Goal: Task Accomplishment & Management: Complete application form

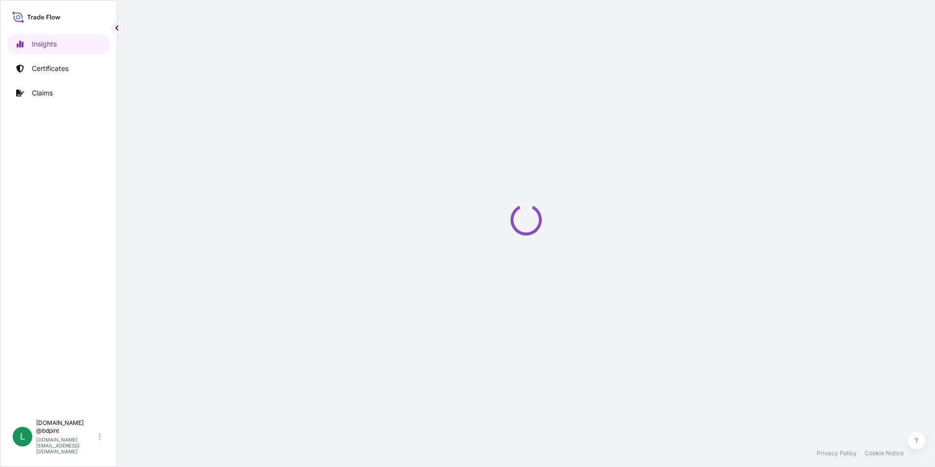
select select "2025"
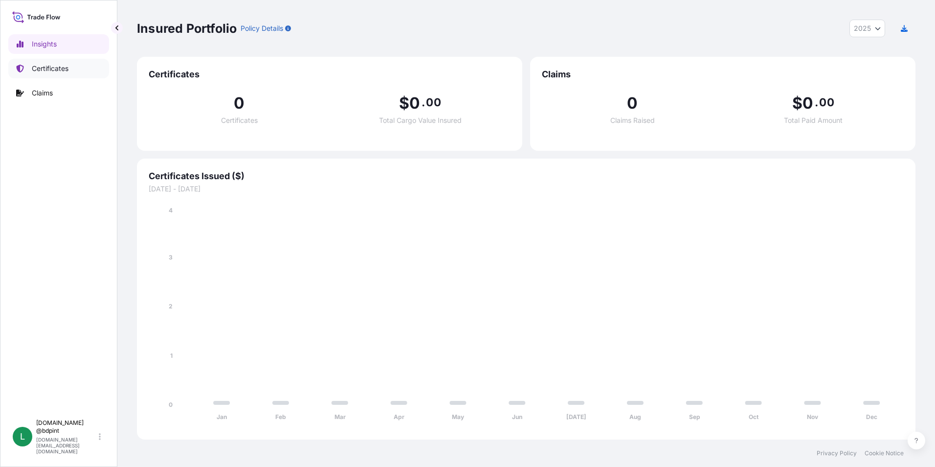
click at [54, 69] on p "Certificates" at bounding box center [50, 69] width 37 height 10
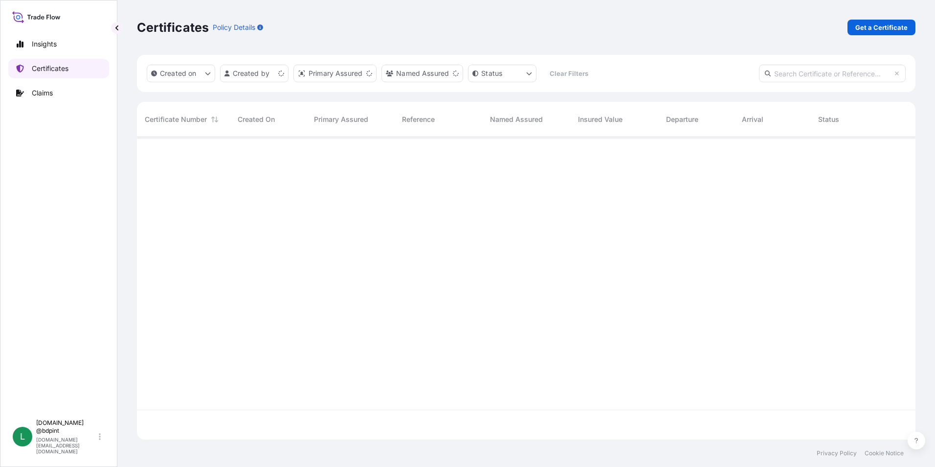
scroll to position [300, 771]
click at [866, 26] on p "Get a Certificate" at bounding box center [881, 27] width 52 height 10
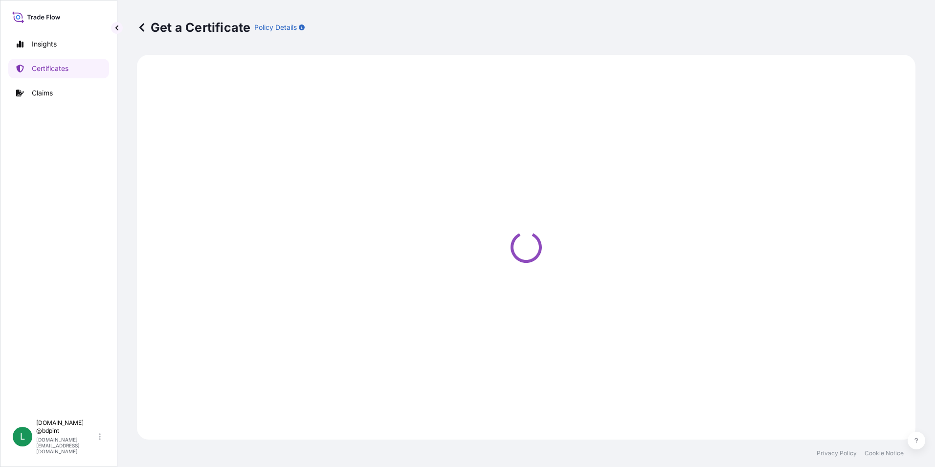
select select "Barge"
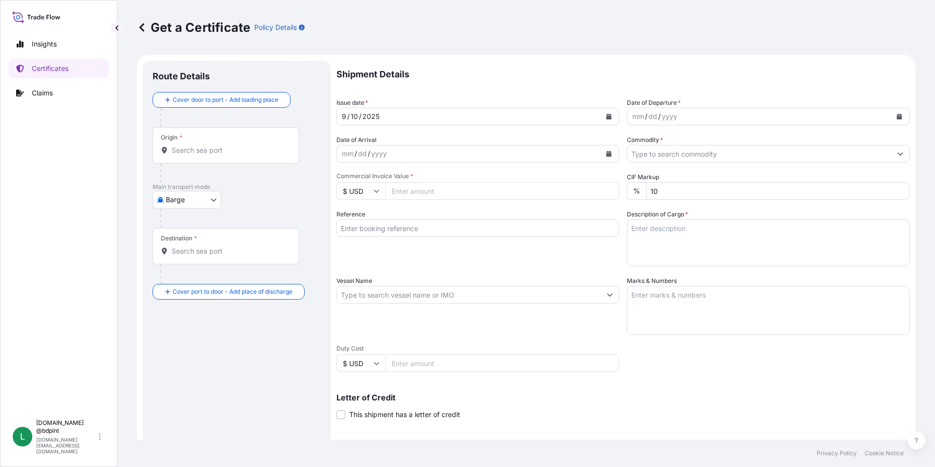
click at [896, 116] on icon "Calendar" at bounding box center [899, 116] width 6 height 6
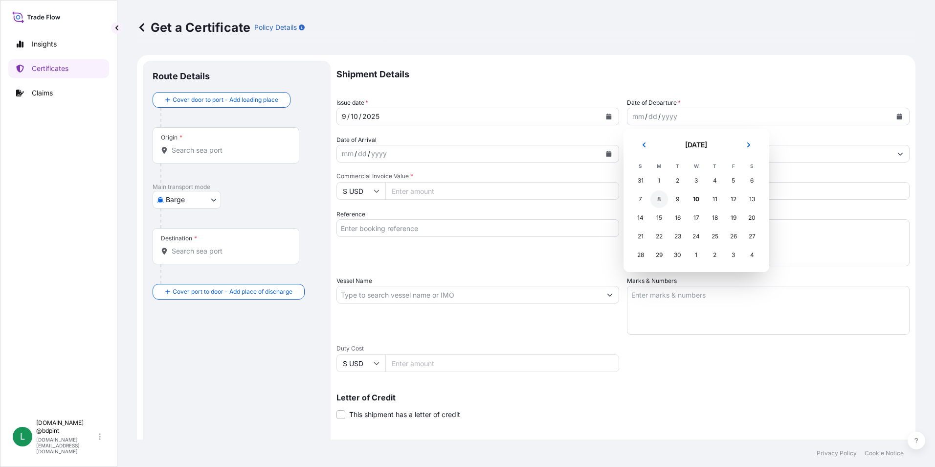
click at [661, 201] on div "8" at bounding box center [659, 199] width 18 height 18
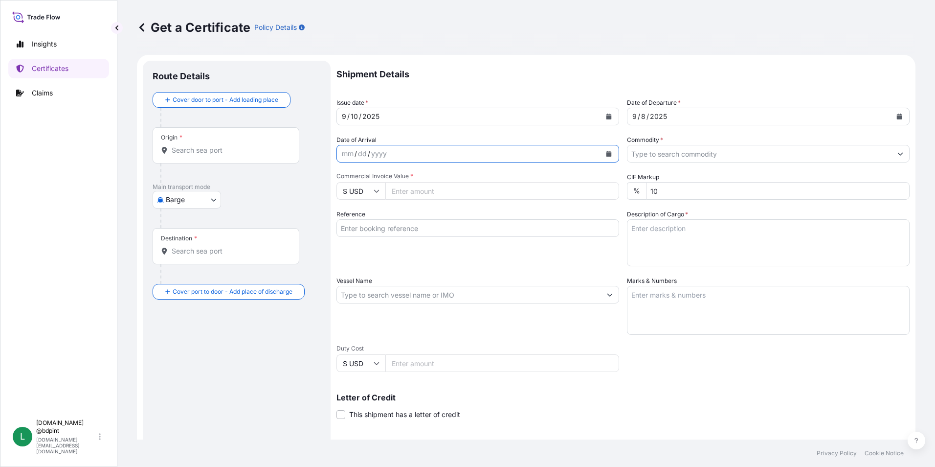
click at [606, 152] on icon "Calendar" at bounding box center [609, 154] width 6 height 6
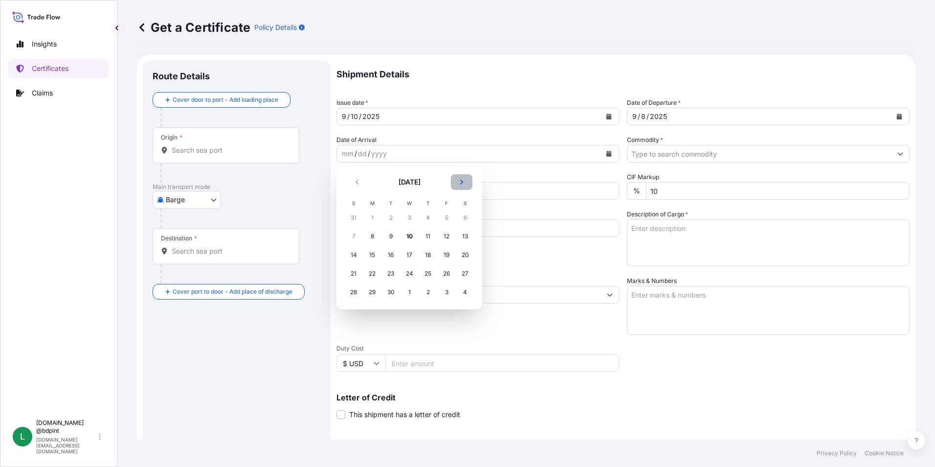
click at [461, 184] on icon "Next" at bounding box center [462, 182] width 6 height 6
click at [386, 291] on div "28" at bounding box center [391, 292] width 18 height 18
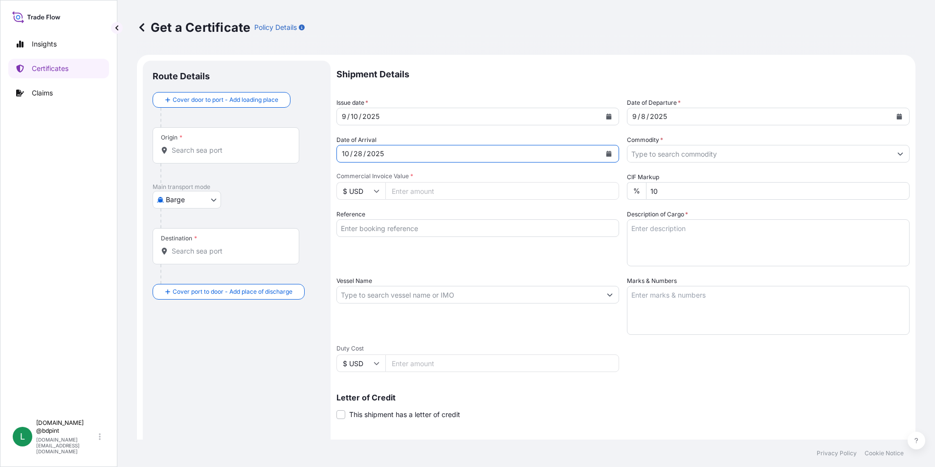
click at [711, 152] on input "Commodity *" at bounding box center [759, 154] width 264 height 18
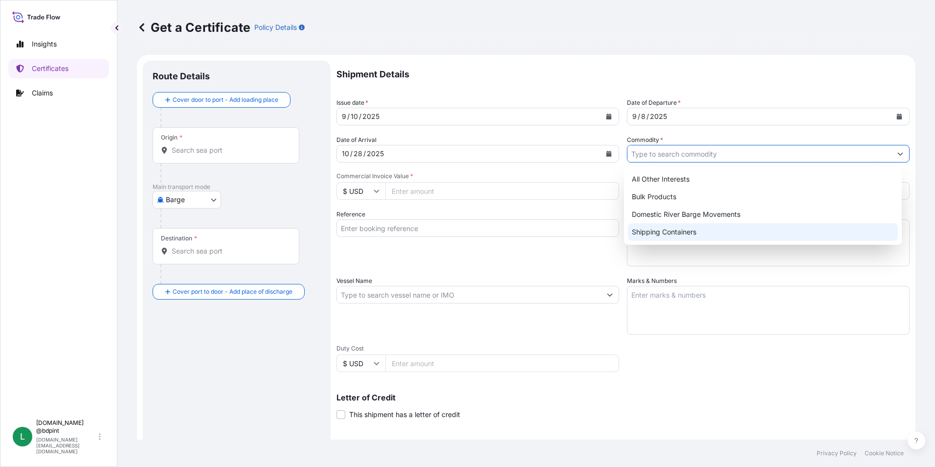
click at [650, 231] on div "Shipping Containers" at bounding box center [763, 232] width 270 height 18
type input "Shipping Containers"
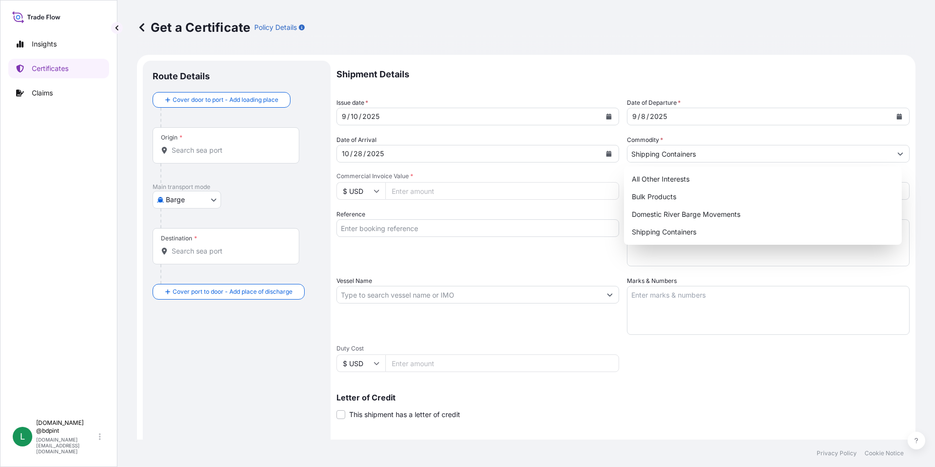
click at [399, 196] on input "Commercial Invoice Value *" at bounding box center [502, 191] width 234 height 18
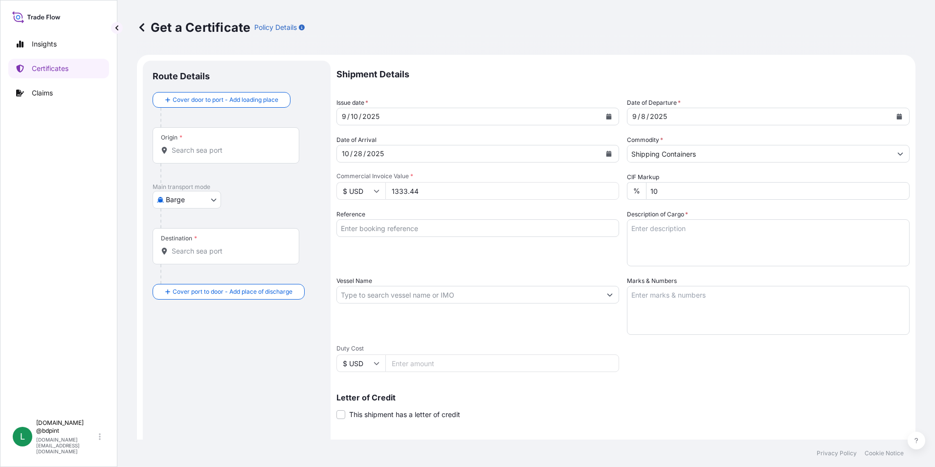
type input "1333.44"
click at [426, 264] on div "Reference" at bounding box center [477, 237] width 283 height 57
click at [377, 223] on input "Reference" at bounding box center [477, 228] width 283 height 18
paste input "80000108777"
click at [433, 226] on input "80000108777" at bounding box center [477, 228] width 283 height 18
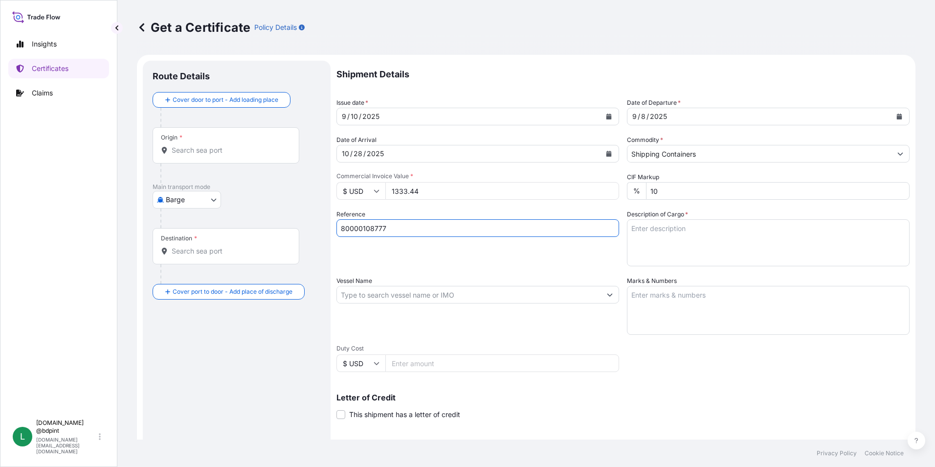
paste input "21164746"
type input "80000108777 21164746"
click at [674, 252] on textarea "Description of Cargo *" at bounding box center [768, 242] width 283 height 47
paste textarea "R01492D 9990A\260"
click at [683, 234] on textarea "R01492D 9990A\260" at bounding box center [768, 242] width 283 height 47
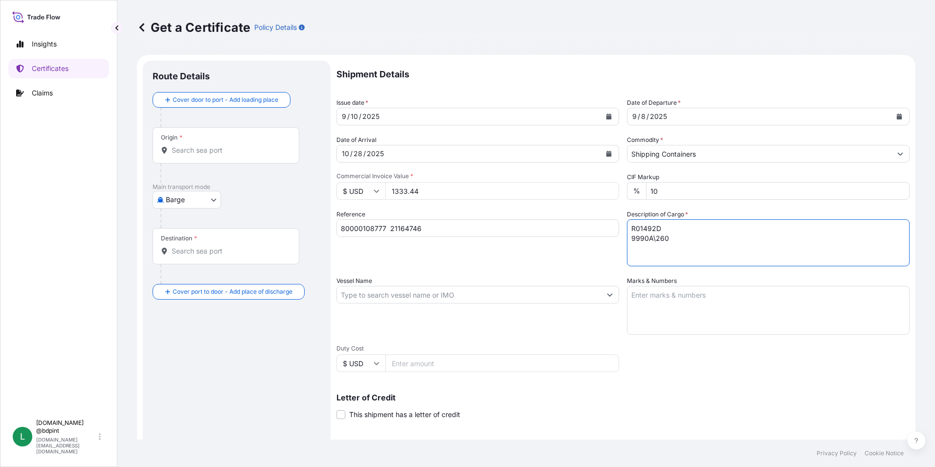
paste textarea "LUBRICATING OIL ADDITIVES"
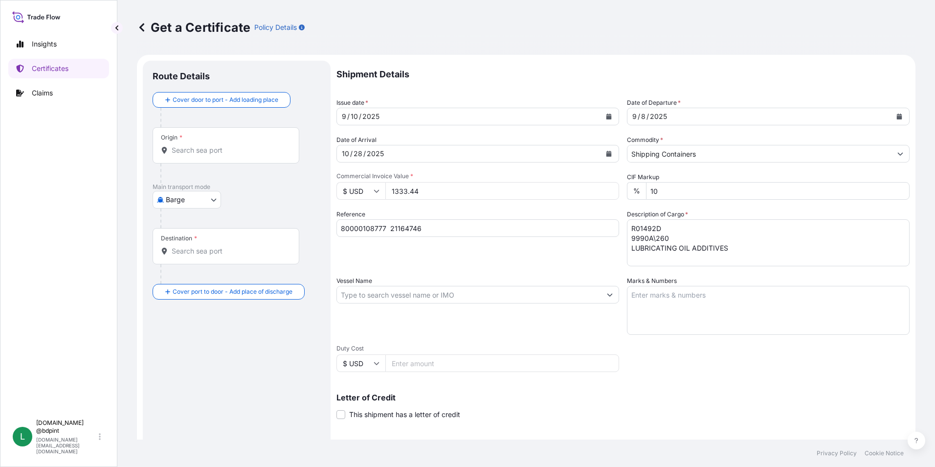
click at [791, 245] on textarea "R01492D 9990A\260 LUBRICATING OIL ADDITIVES" at bounding box center [768, 242] width 283 height 47
paste textarea "1 DRUM"
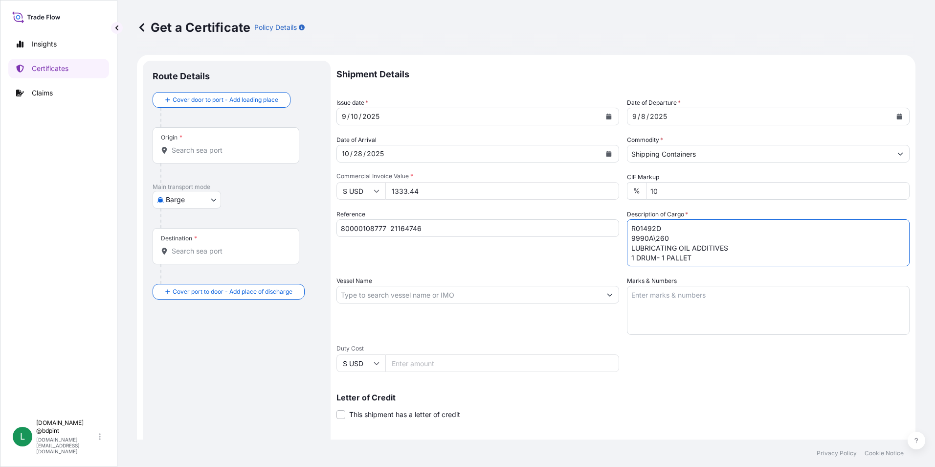
type textarea "R01492D 9990A\260 LUBRICATING OIL ADDITIVES 1 DRUM- 1 PALLET"
click at [390, 291] on input "Vessel Name" at bounding box center [469, 295] width 264 height 18
paste input "MSC APOLLO"
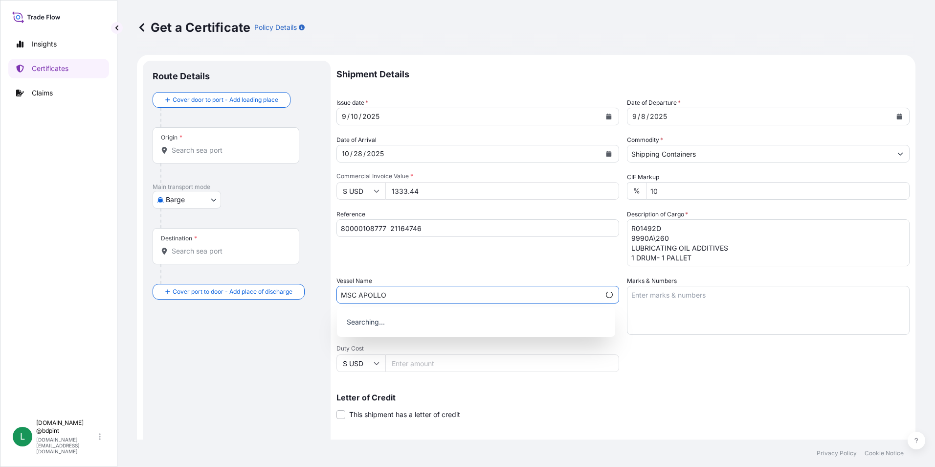
type input "MSC APOLLO"
click at [723, 353] on div "Shipment Details Issue date * 9 / 10 / 2025 Date of Departure * 9 / 8 / 2025 Da…" at bounding box center [622, 294] width 573 height 466
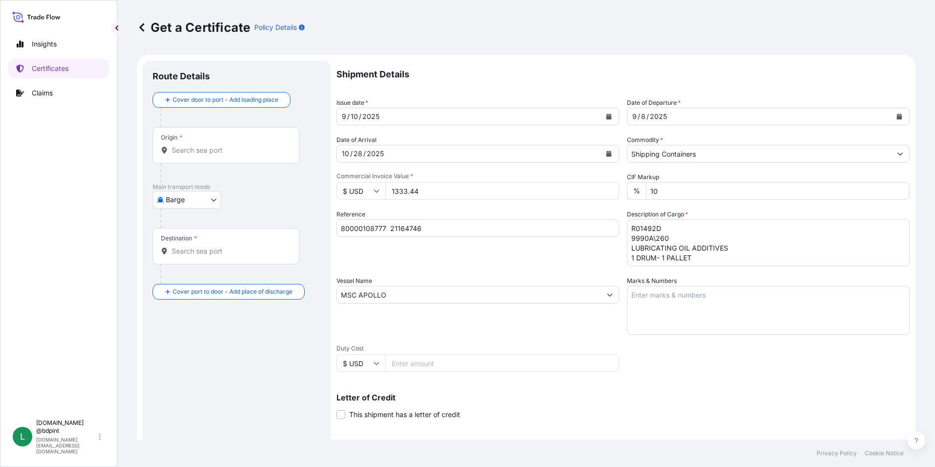
click at [744, 310] on textarea "Marks & Numbers" at bounding box center [768, 310] width 283 height 49
paste textarea "CONSIGNEE CONSIGNEE ORDER NUMBER DRUM NO'S 1/UP GROSS KILOS NET KILOS MADE IN _…"
type textarea "CONSIGNEE CONSIGNEE ORDER NUMBER DRUM NO'S 1/UP GROSS KILOS NET KILOS MADE IN _…"
click at [531, 314] on div "Vessel Name MSC APOLLO" at bounding box center [477, 305] width 283 height 59
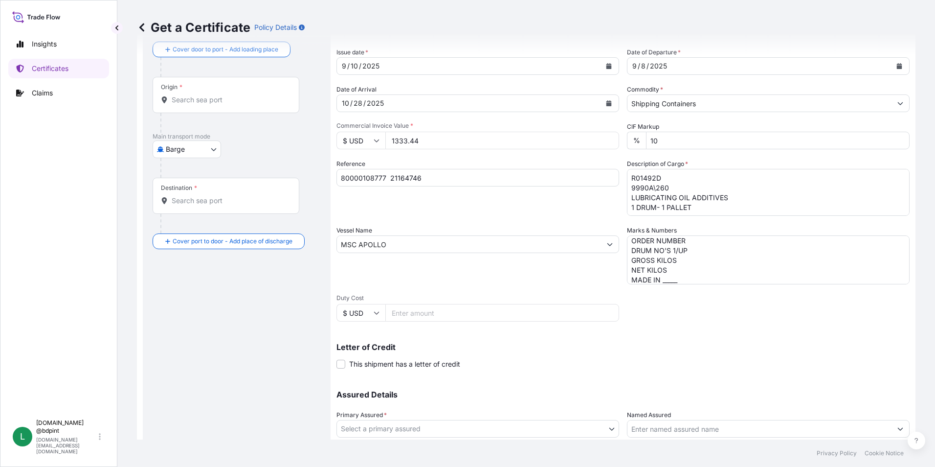
scroll to position [121, 0]
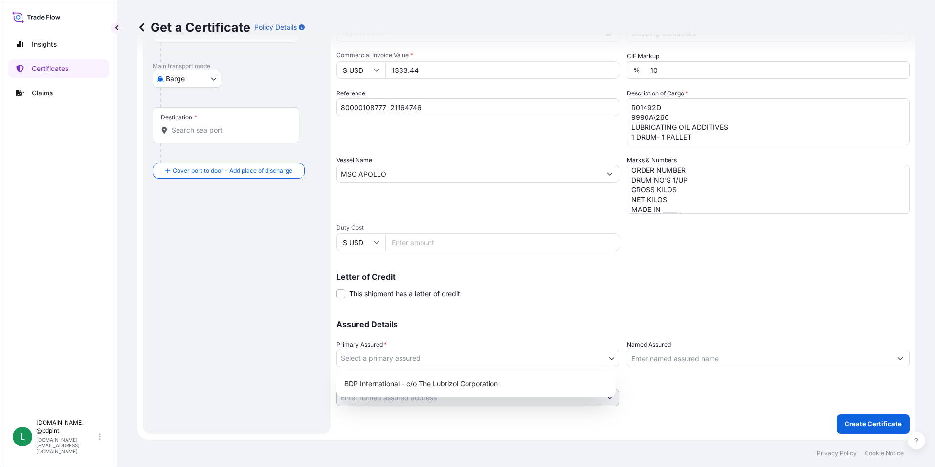
click at [475, 363] on body "0 options available. Insights Certificates Claims L lubrizol.docs @bdpint lubri…" at bounding box center [467, 233] width 935 height 467
click at [473, 379] on div "BDP International - c/o The Lubrizol Corporation" at bounding box center [475, 384] width 271 height 18
select select "31972"
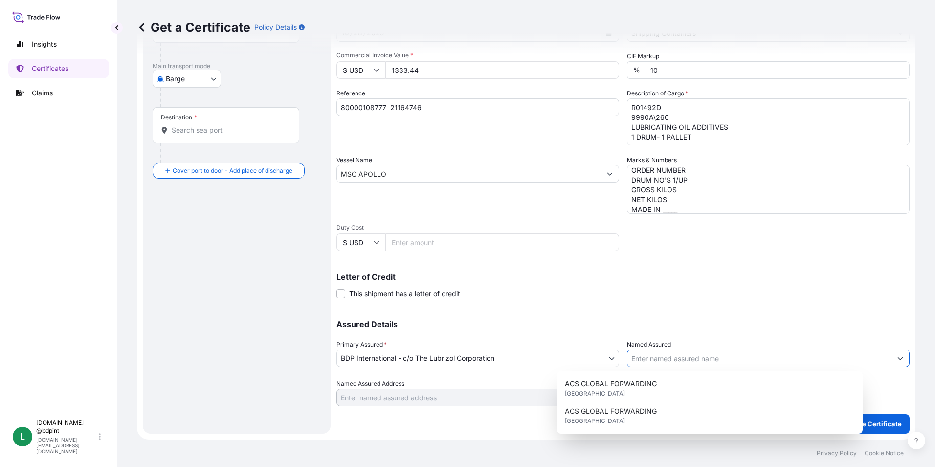
click at [659, 358] on input "Named Assured" at bounding box center [759, 358] width 264 height 18
paste input "CASTROL INDIA LIMITED"
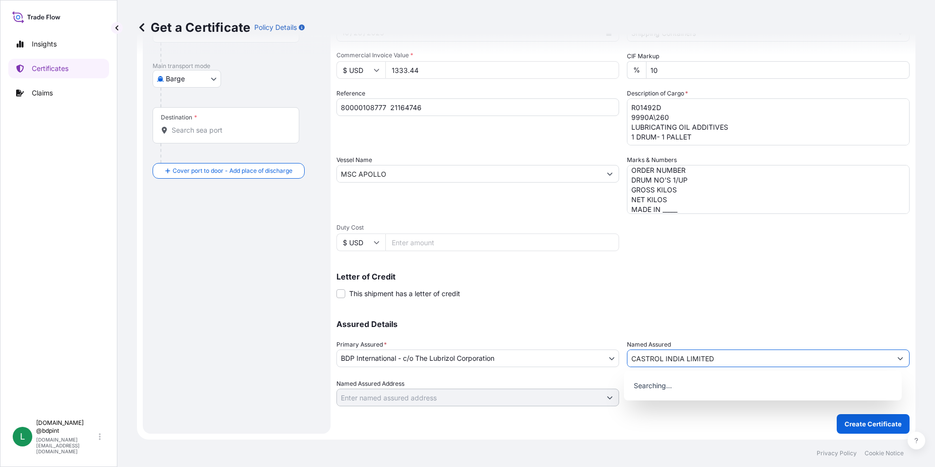
type input "CASTROL INDIA LIMITED"
click at [686, 306] on div "Shipment Details Issue date * 9 / 10 / 2025 Date of Departure * 9 / 8 / 2025 Da…" at bounding box center [622, 173] width 573 height 466
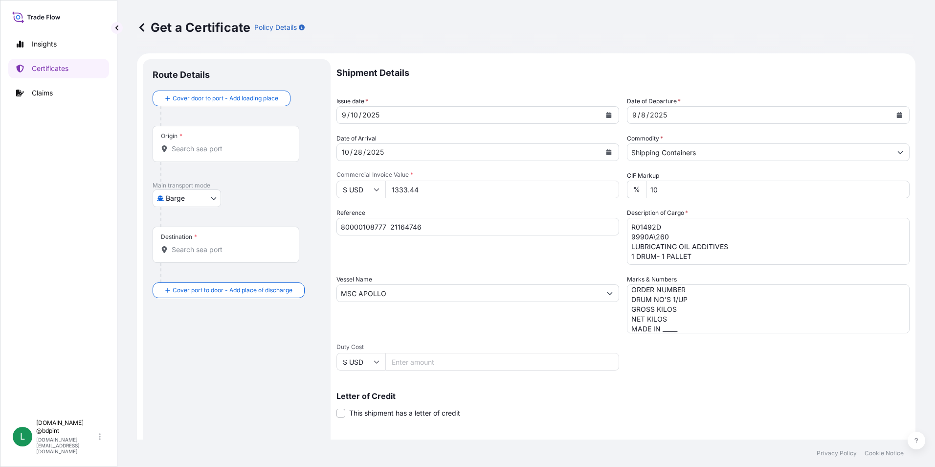
scroll to position [0, 0]
click at [185, 198] on body "15 options available. 0 options available. Insights Certificates Claims L lubri…" at bounding box center [467, 233] width 935 height 467
click at [199, 276] on span "Ocean Vessel" at bounding box center [193, 278] width 44 height 10
select select "Ocean Vessel"
click at [207, 148] on div "Origin *" at bounding box center [226, 149] width 147 height 36
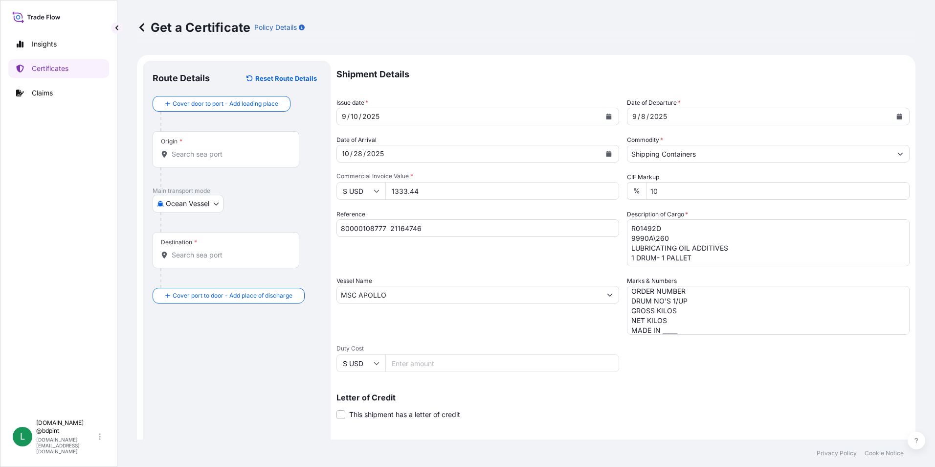
click at [207, 149] on input "Origin *" at bounding box center [229, 154] width 115 height 10
paste input "USHOU"
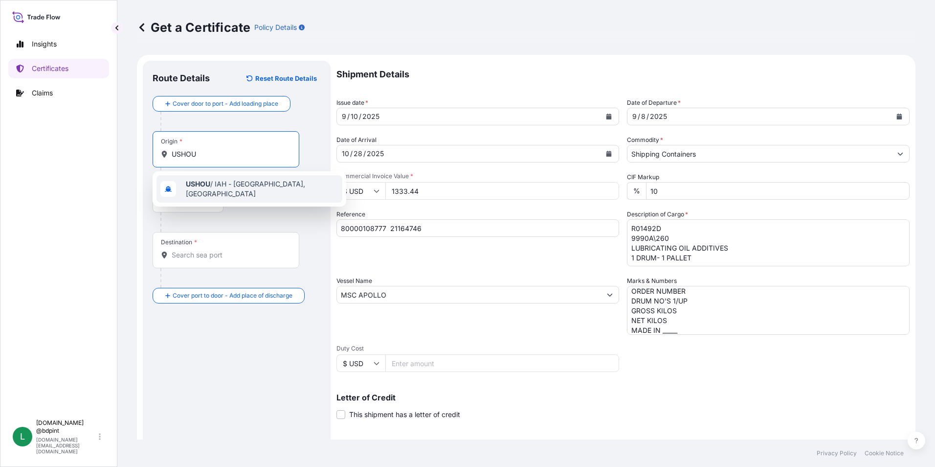
click at [203, 193] on div "USHOU / IAH - Houston, United States" at bounding box center [249, 188] width 186 height 27
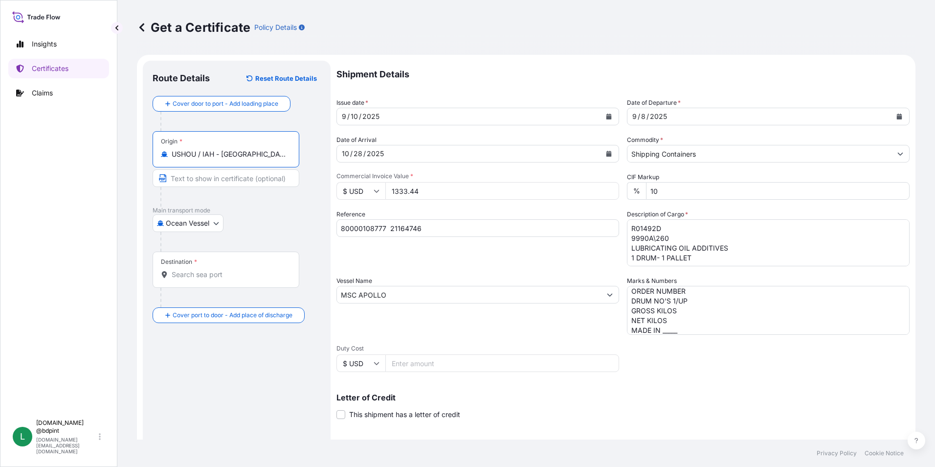
type input "USHOU / IAH - Houston, United States"
click at [265, 232] on div at bounding box center [240, 242] width 160 height 20
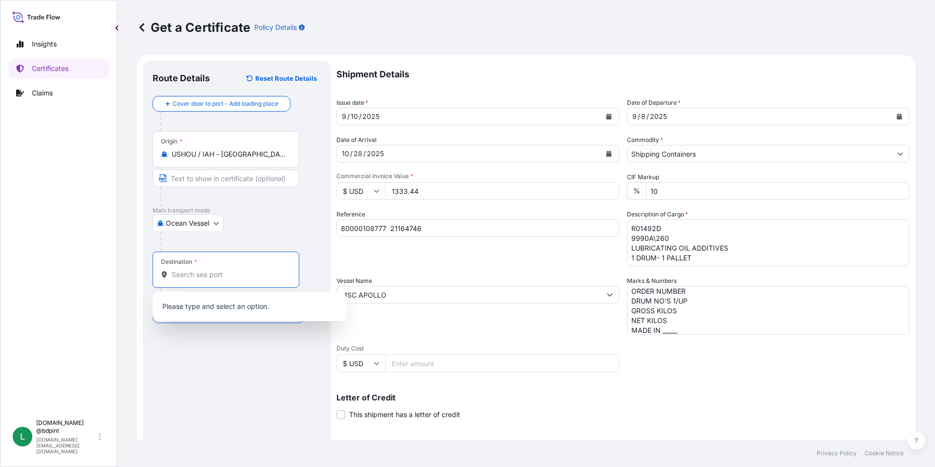
click at [192, 272] on input "Destination *" at bounding box center [229, 274] width 115 height 10
paste input "INNSA"
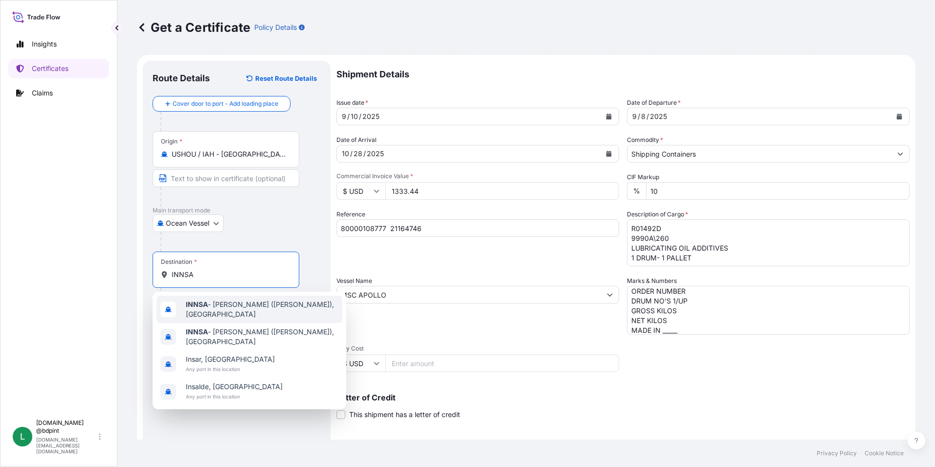
click at [222, 308] on span "INNSA - Jawaharlal Nehru (Nhava Sheva), India" at bounding box center [262, 309] width 153 height 20
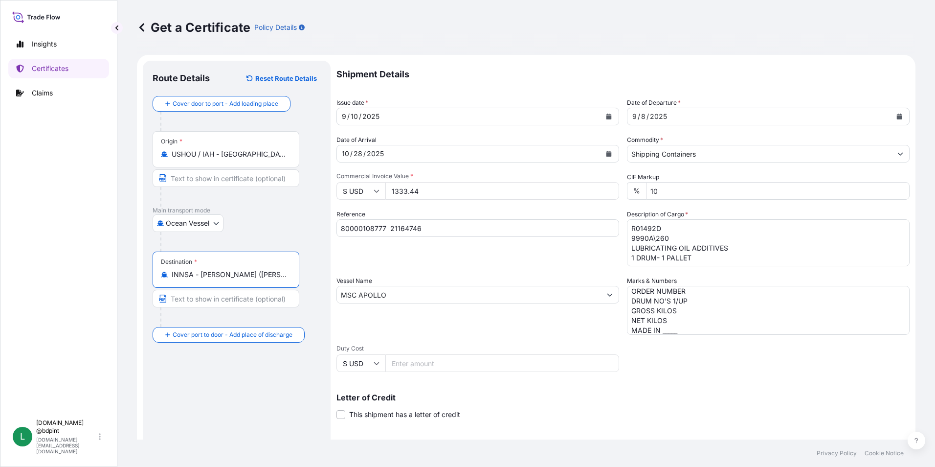
type input "INNSA - Jawaharlal Nehru (Nhava Sheva), India"
click at [449, 346] on span "Duty Cost" at bounding box center [477, 348] width 283 height 8
click at [449, 354] on input "Duty Cost" at bounding box center [502, 363] width 234 height 18
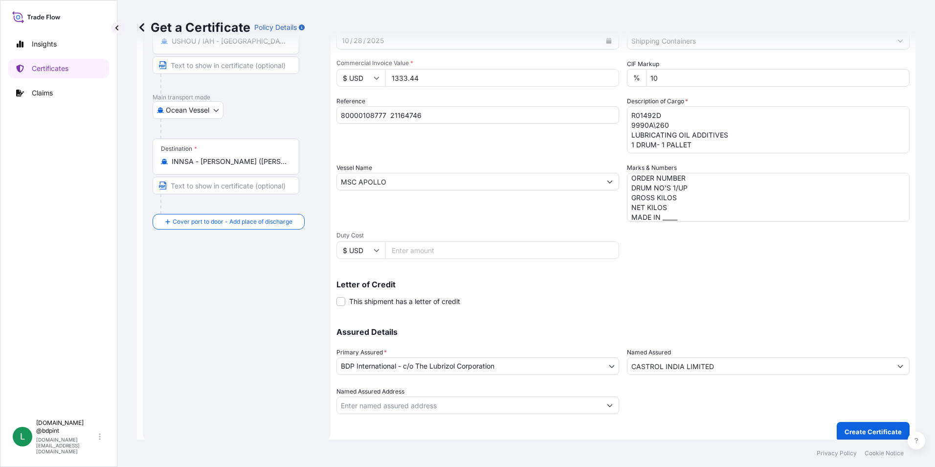
scroll to position [121, 0]
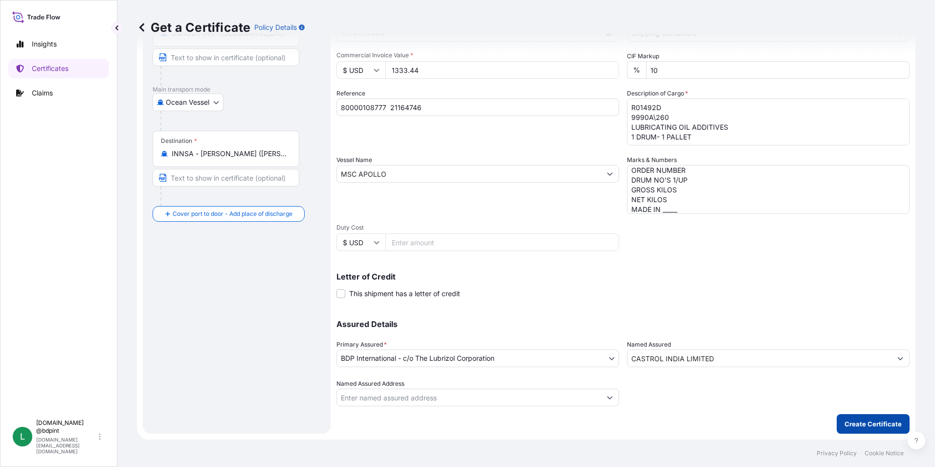
click at [851, 428] on button "Create Certificate" at bounding box center [873, 424] width 73 height 20
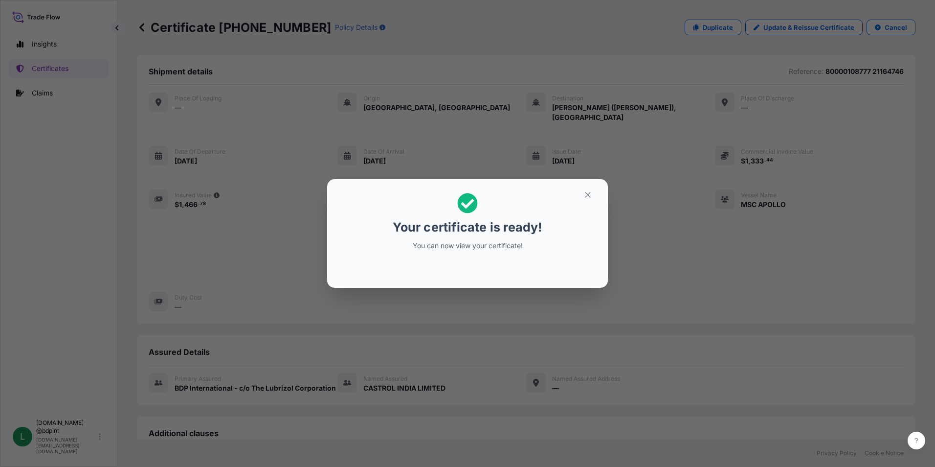
click at [589, 201] on button "button" at bounding box center [588, 195] width 24 height 16
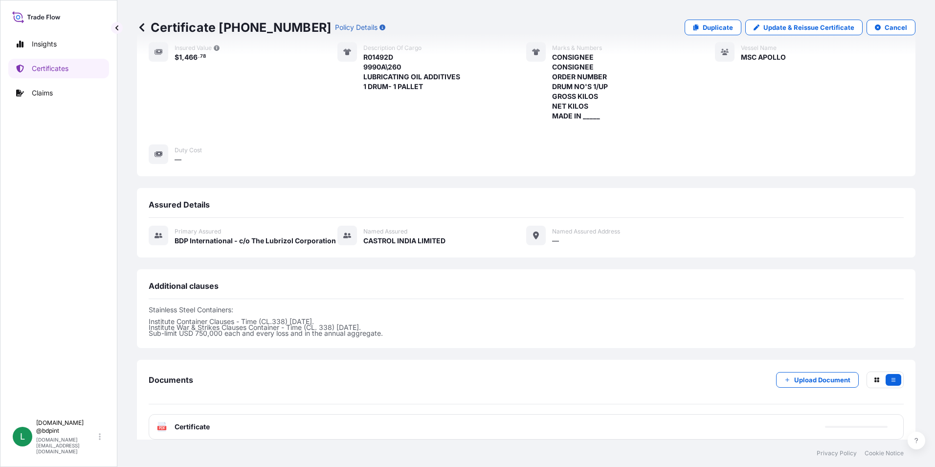
scroll to position [210, 0]
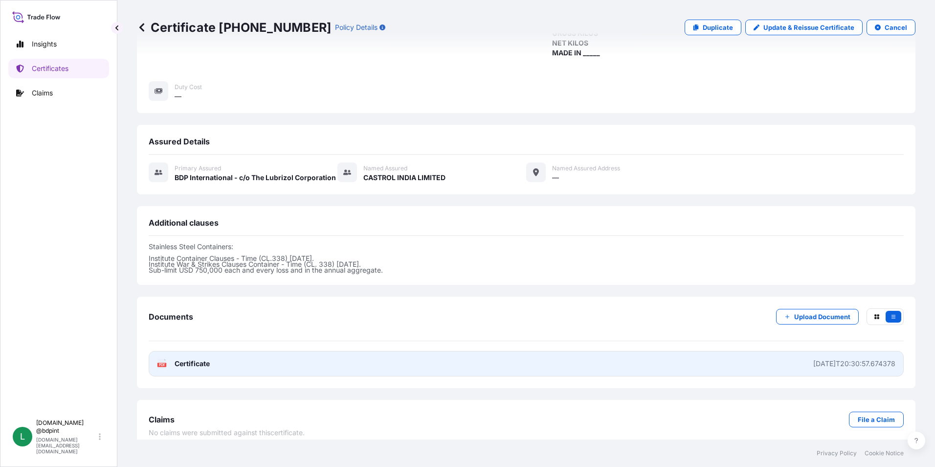
click at [491, 356] on link "PDF Certificate 2025-09-10T20:30:57.674378" at bounding box center [526, 363] width 755 height 25
